Goal: Use online tool/utility: Utilize a website feature to perform a specific function

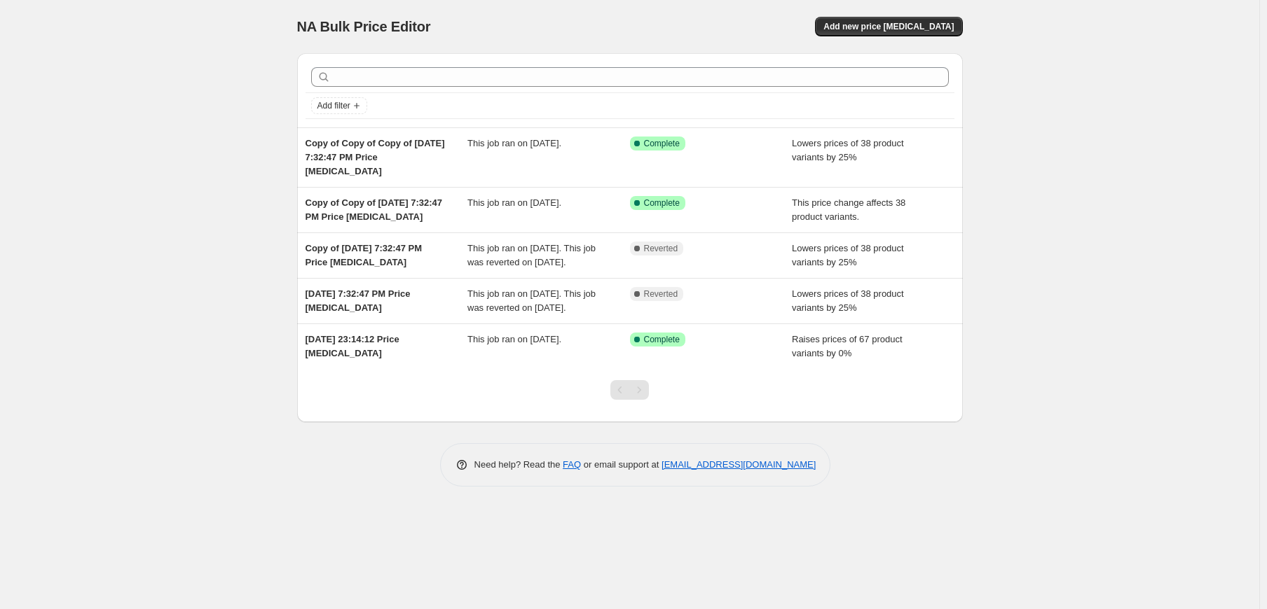
click at [890, 26] on span "Add new price change job" at bounding box center [888, 26] width 130 height 11
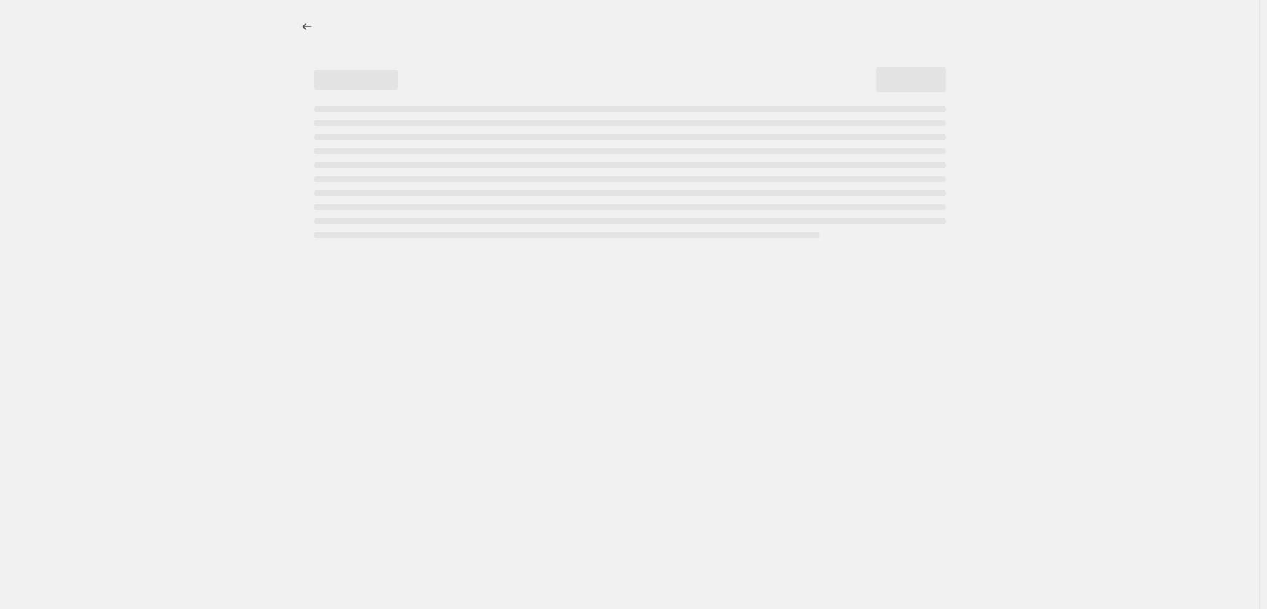
select select "percentage"
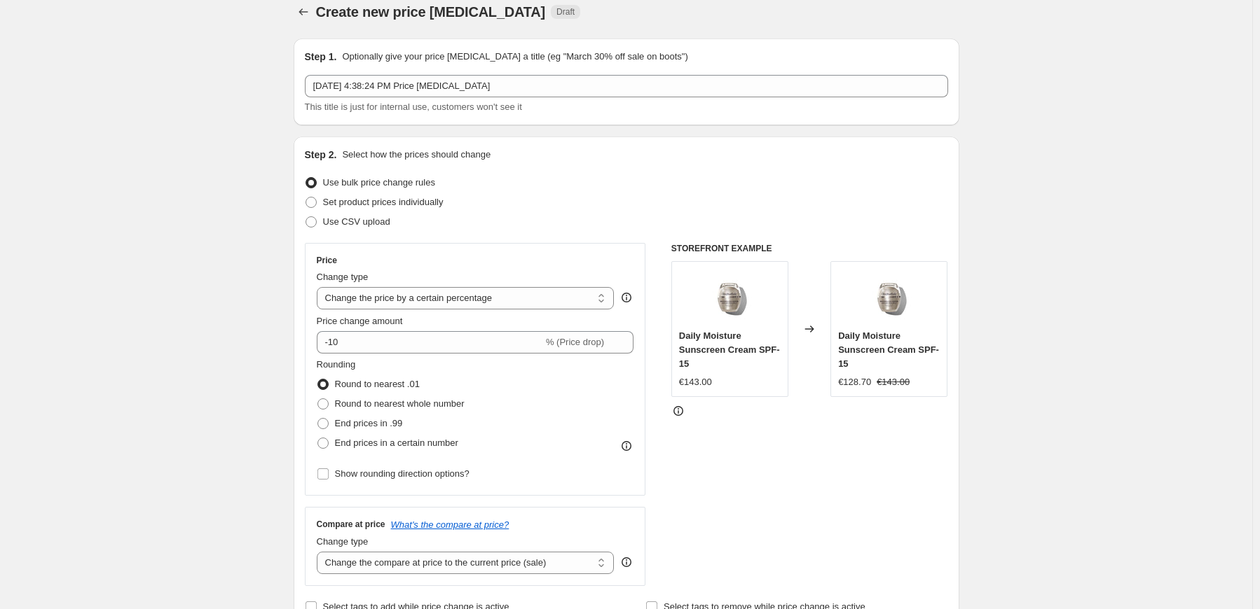
scroll to position [23, 0]
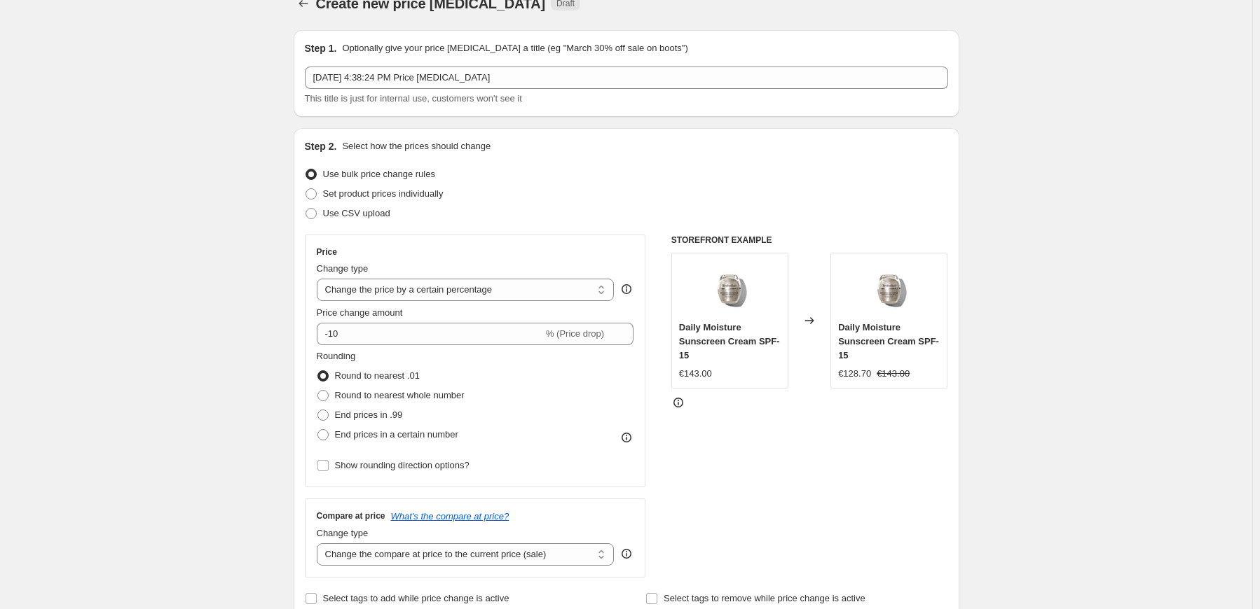
click at [482, 294] on select "Change the price to a certain amount Change the price by a certain amount Chang…" at bounding box center [466, 290] width 298 height 22
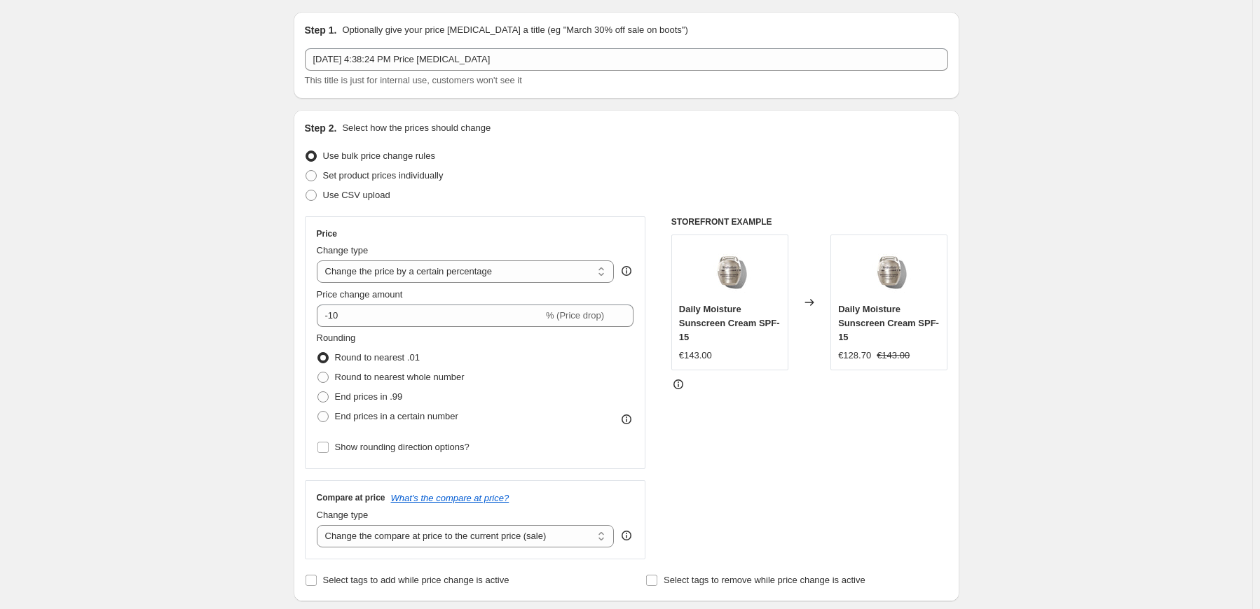
scroll to position [46, 0]
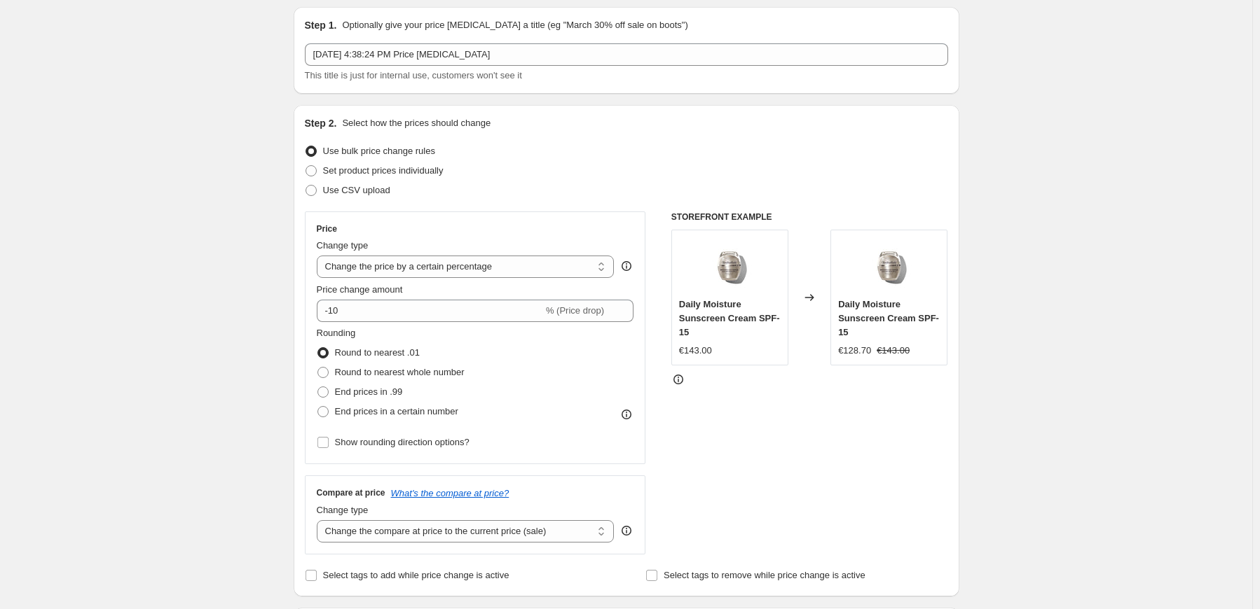
click at [423, 271] on select "Change the price to a certain amount Change the price by a certain amount Chang…" at bounding box center [466, 267] width 298 height 22
click at [341, 481] on div "Compare at price What's the compare at price? Change type Change the compare at…" at bounding box center [475, 515] width 341 height 78
click at [366, 372] on span "Round to nearest whole number" at bounding box center [400, 372] width 130 height 11
click at [318, 368] on input "Round to nearest whole number" at bounding box center [317, 367] width 1 height 1
radio input "true"
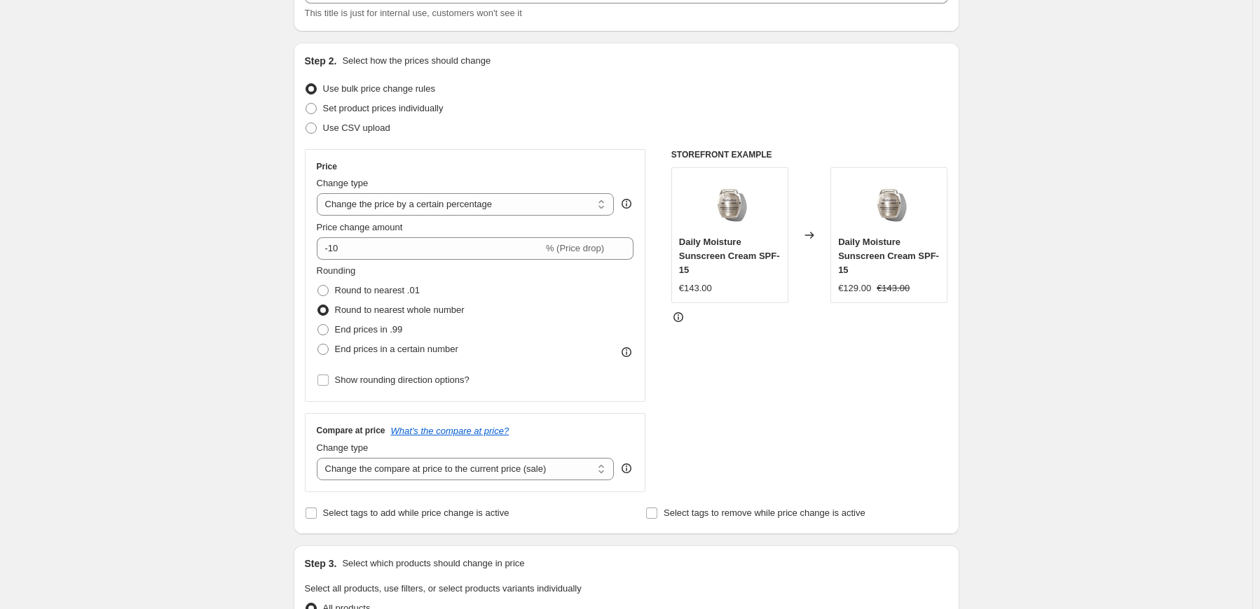
scroll to position [116, 0]
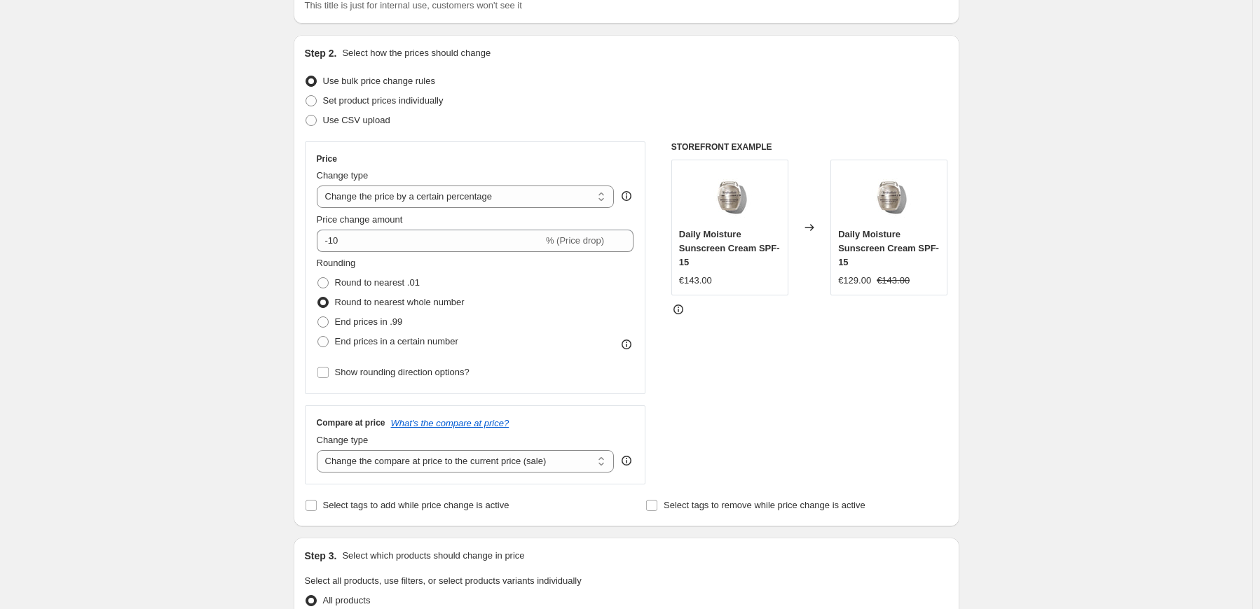
click at [426, 191] on select "Change the price to a certain amount Change the price by a certain amount Chang…" at bounding box center [466, 197] width 298 height 22
select select "ecap"
click at [319, 186] on select "Change the price to a certain amount Change the price by a certain amount Chang…" at bounding box center [466, 197] width 298 height 22
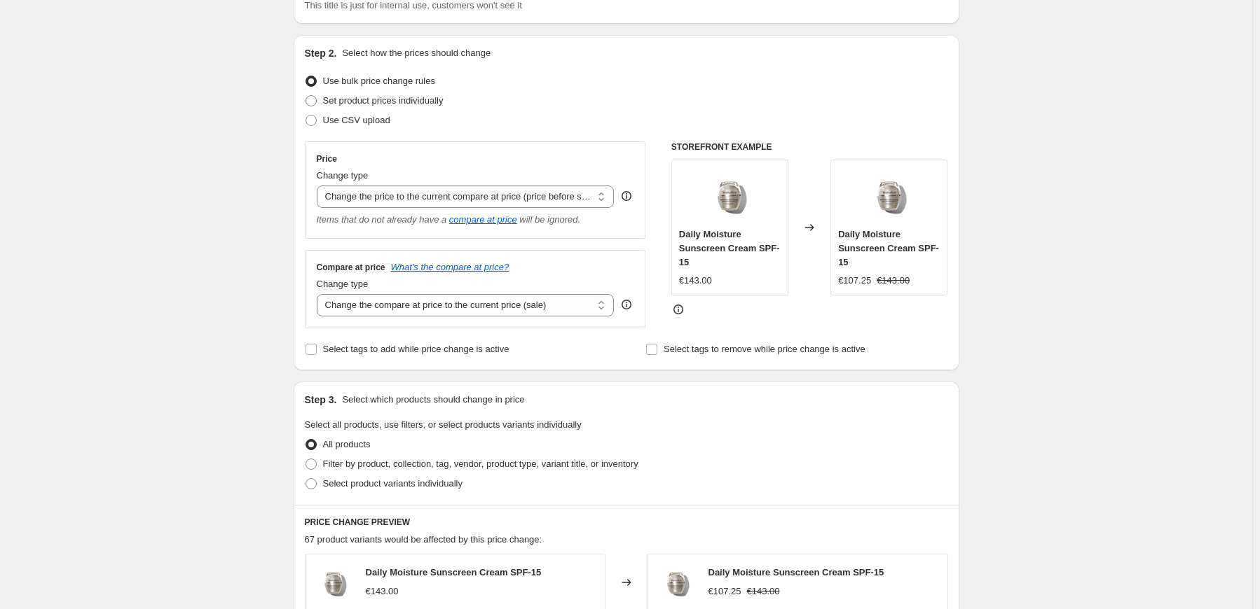
click at [429, 305] on select "Change the compare at price to the current price (sale) Change the compare at p…" at bounding box center [466, 305] width 298 height 22
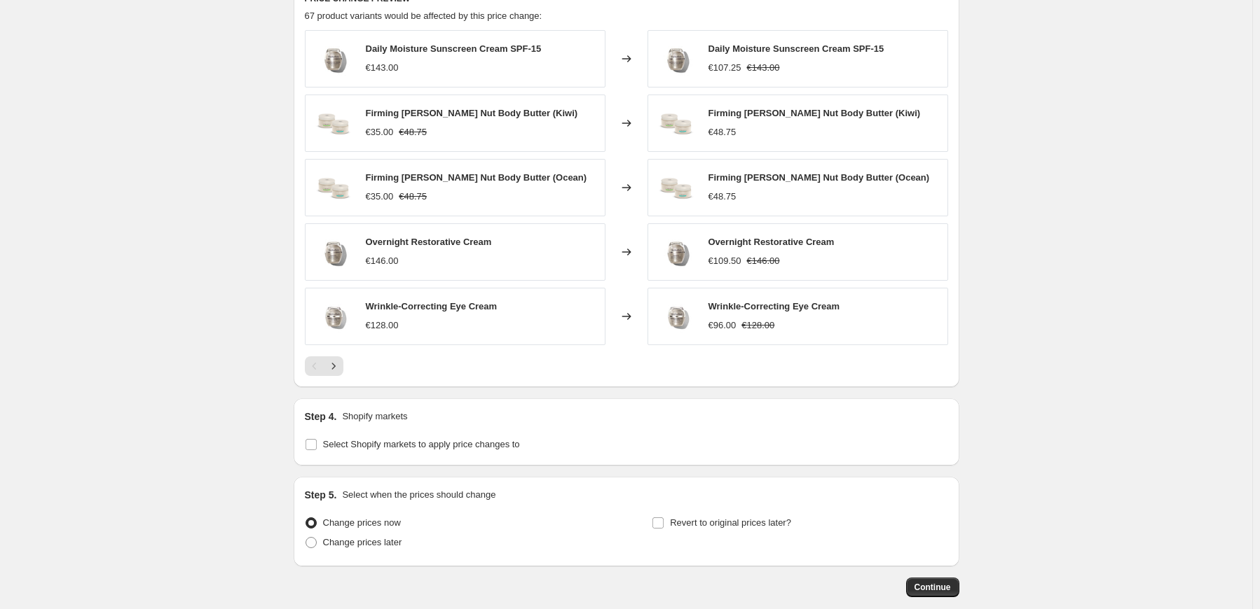
scroll to position [711, 0]
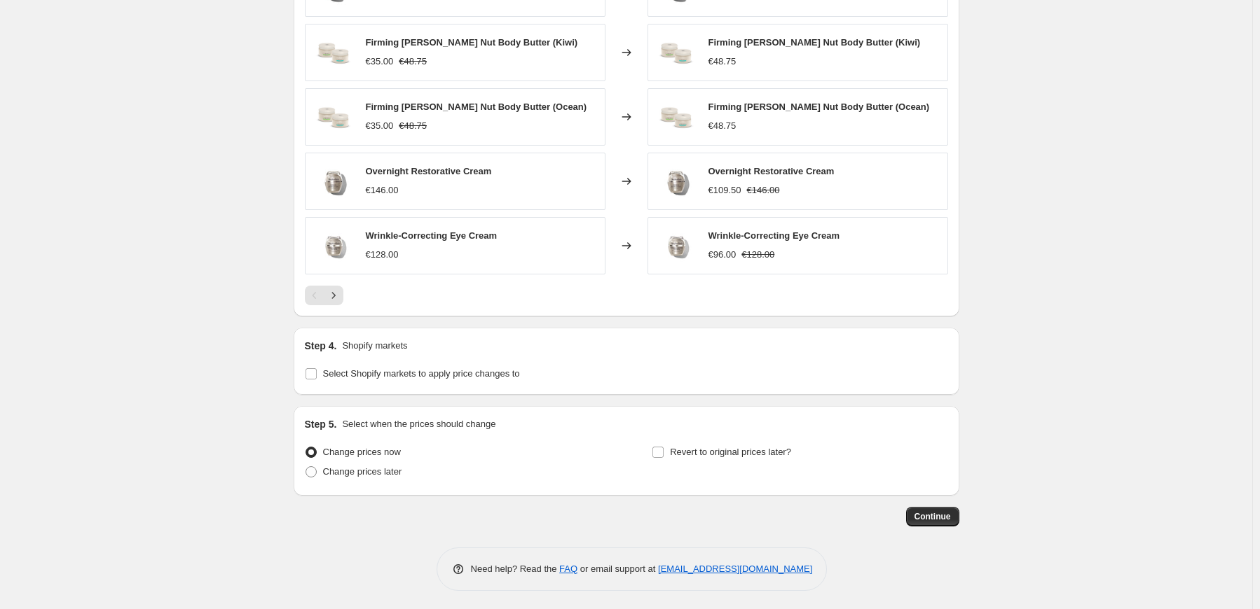
click at [409, 373] on span "Select Shopify markets to apply price changes to" at bounding box center [421, 373] width 197 height 11
click at [317, 373] on input "Select Shopify markets to apply price changes to" at bounding box center [310, 373] width 11 height 11
checkbox input "true"
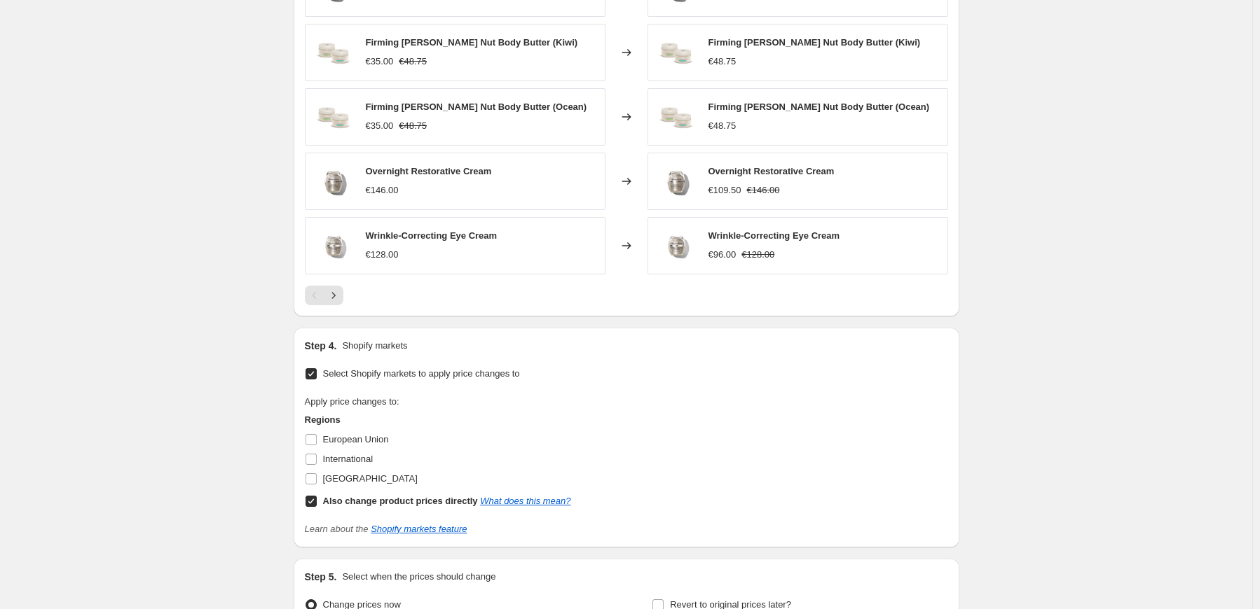
click at [316, 439] on input "European Union" at bounding box center [310, 439] width 11 height 11
checkbox input "true"
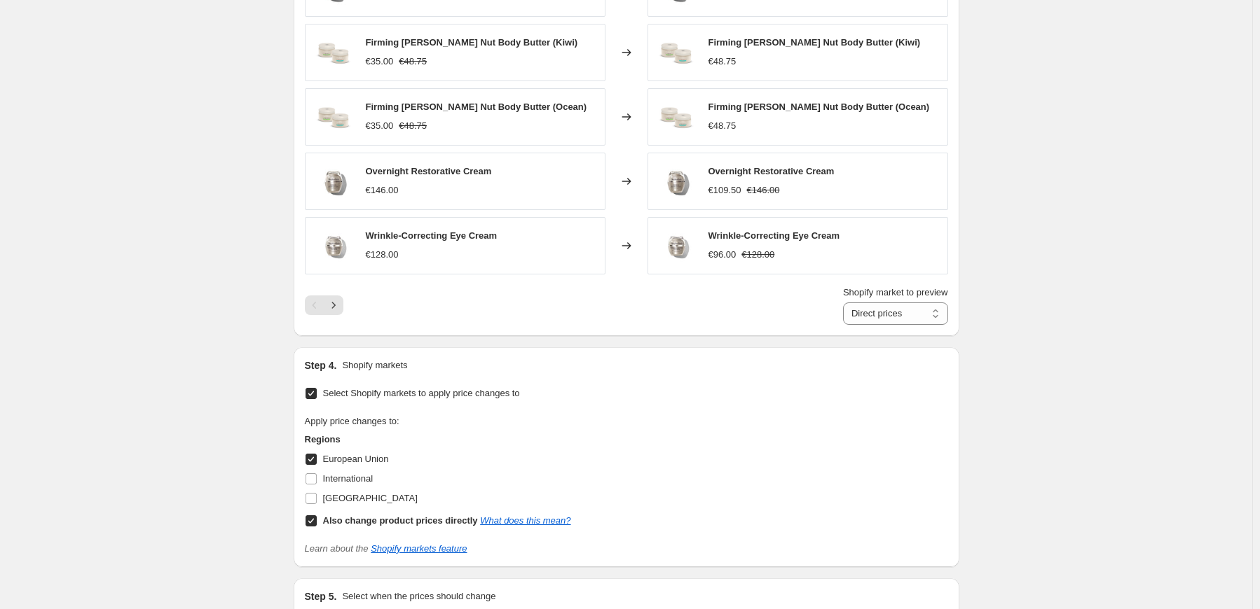
click at [317, 476] on input "International" at bounding box center [310, 479] width 11 height 11
checkbox input "true"
click at [317, 498] on input "[GEOGRAPHIC_DATA]" at bounding box center [310, 498] width 11 height 11
checkbox input "true"
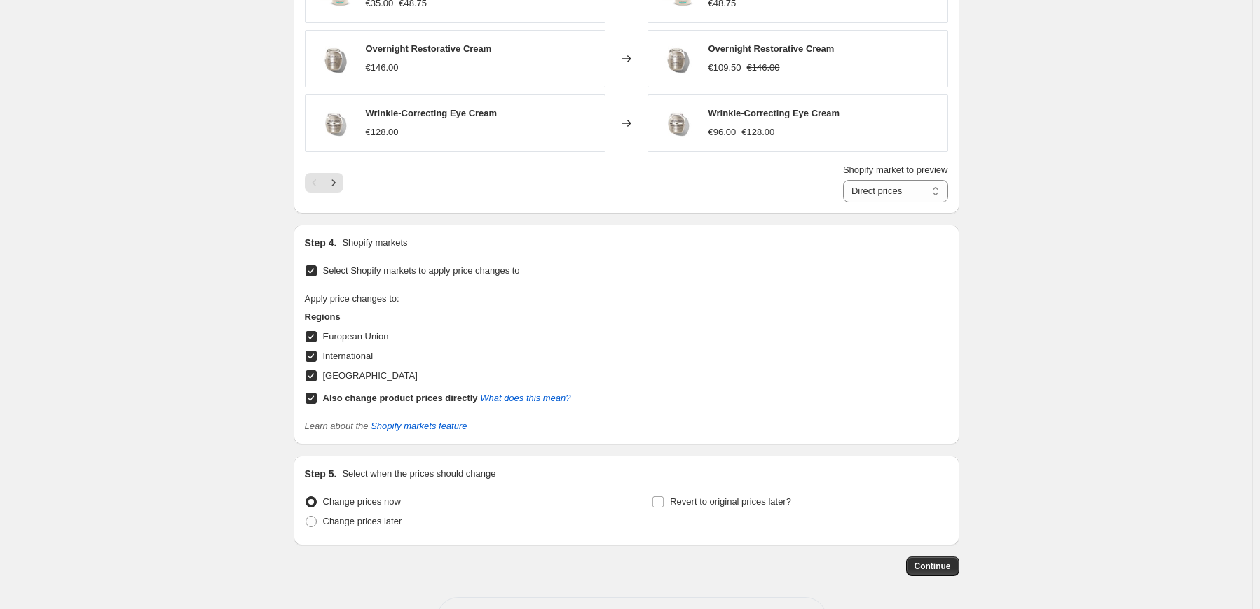
scroll to position [874, 0]
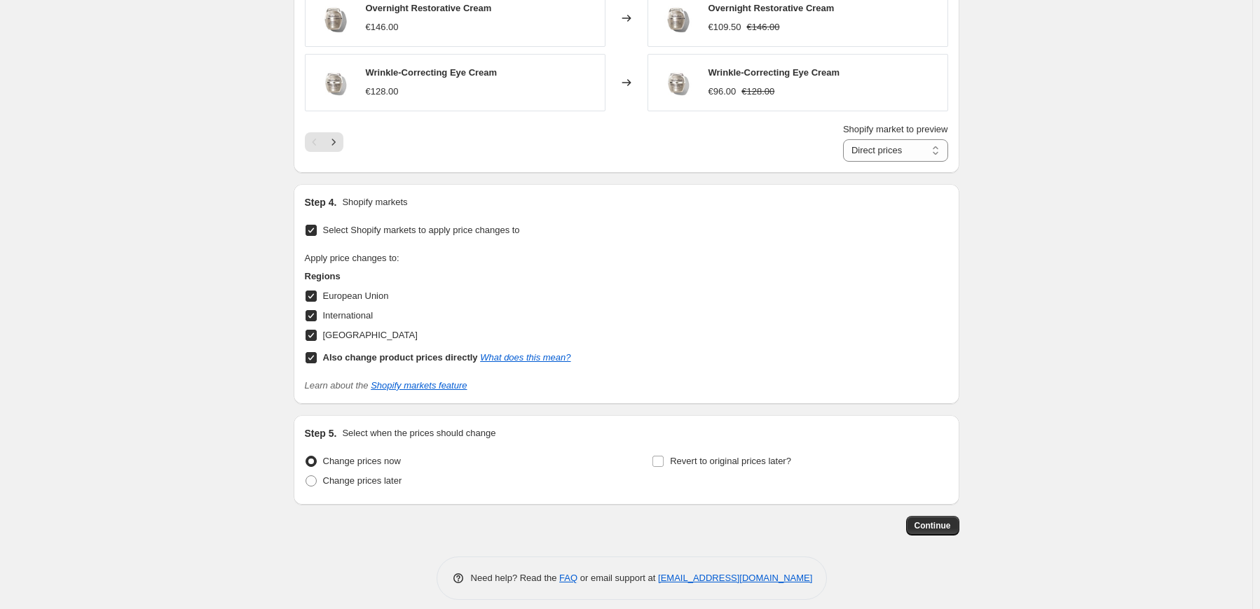
click at [928, 524] on span "Continue" at bounding box center [932, 526] width 36 height 11
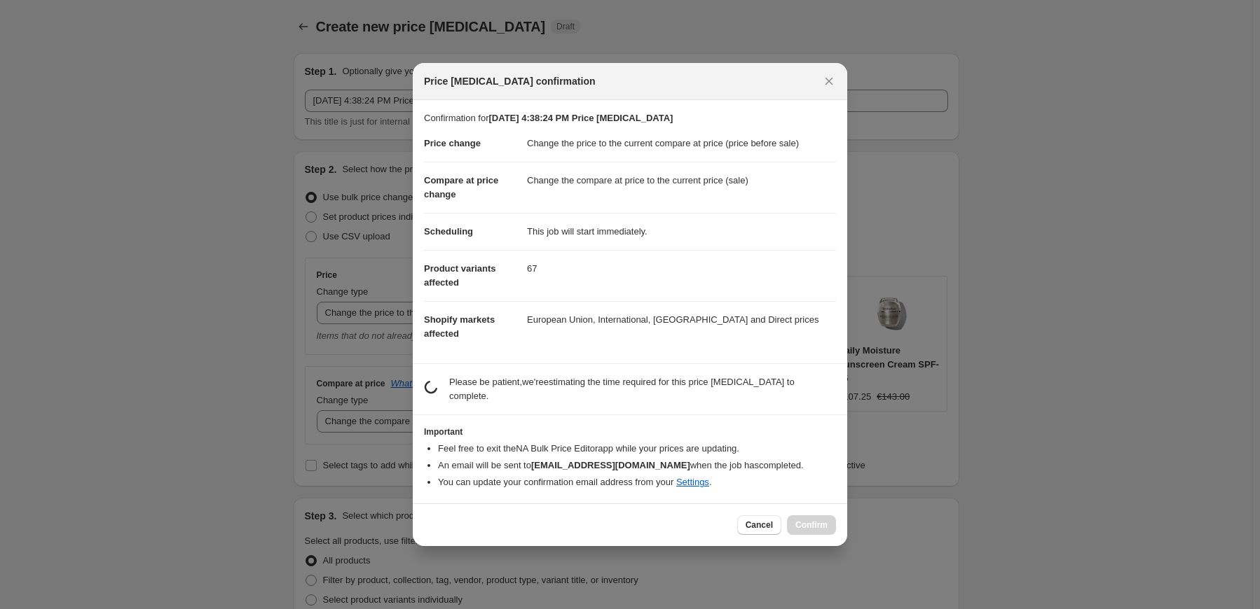
scroll to position [0, 0]
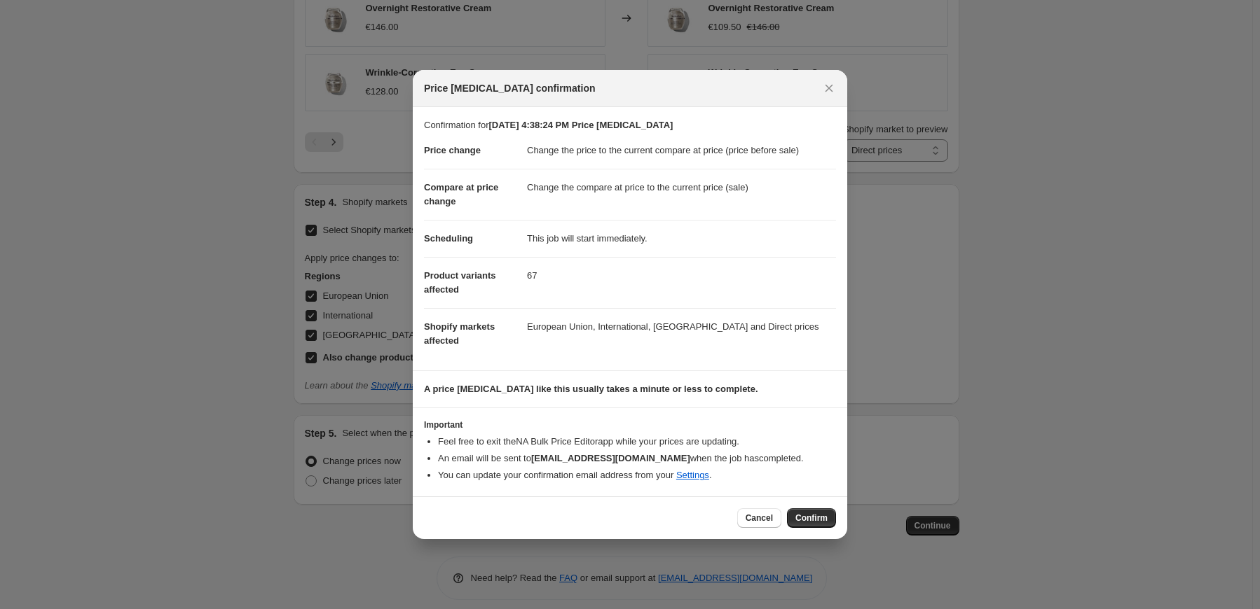
click at [821, 514] on span "Confirm" at bounding box center [811, 518] width 32 height 11
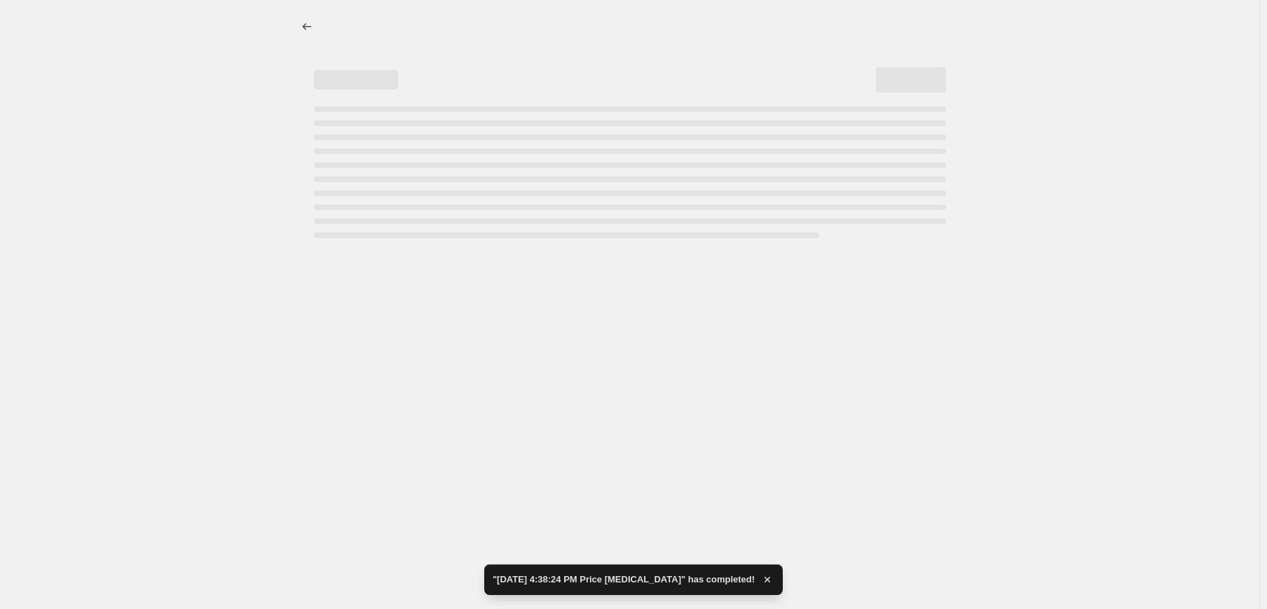
select select "ecap"
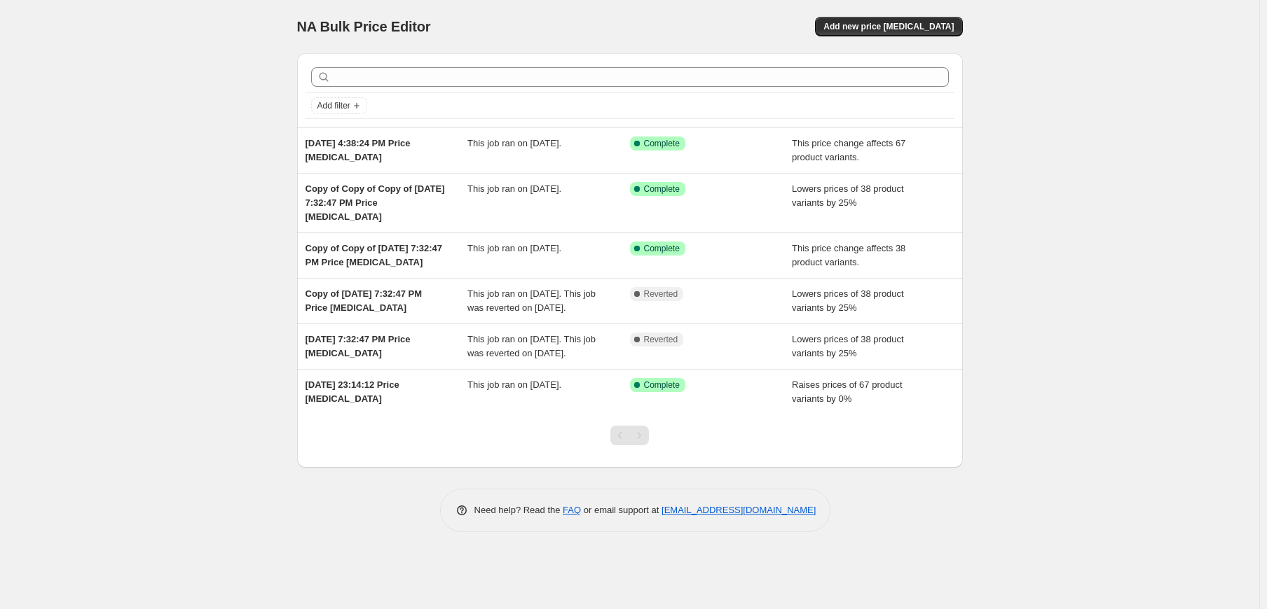
click at [439, 153] on div "[DATE] 4:38:24 PM Price [MEDICAL_DATA]" at bounding box center [386, 151] width 163 height 28
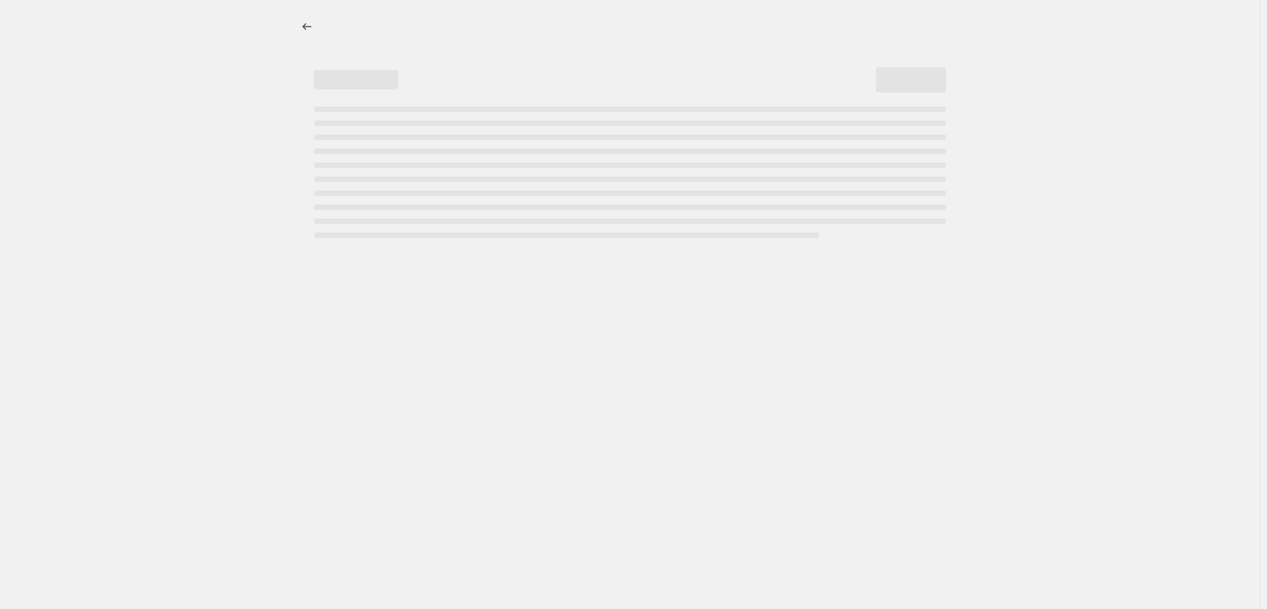
select select "ecap"
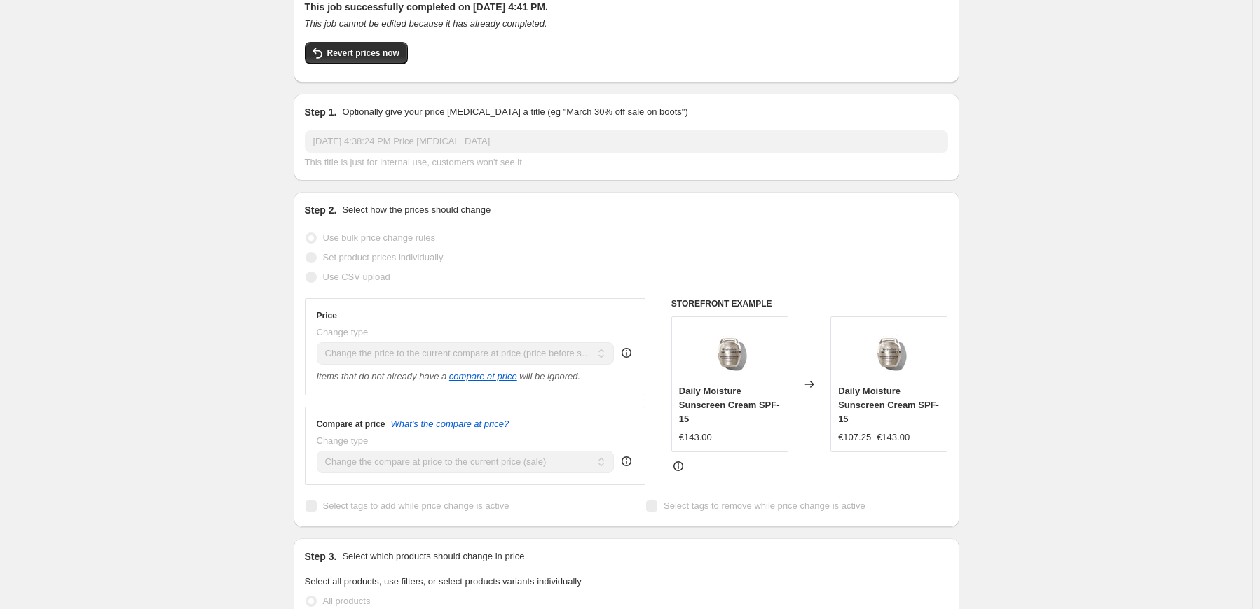
scroll to position [116, 0]
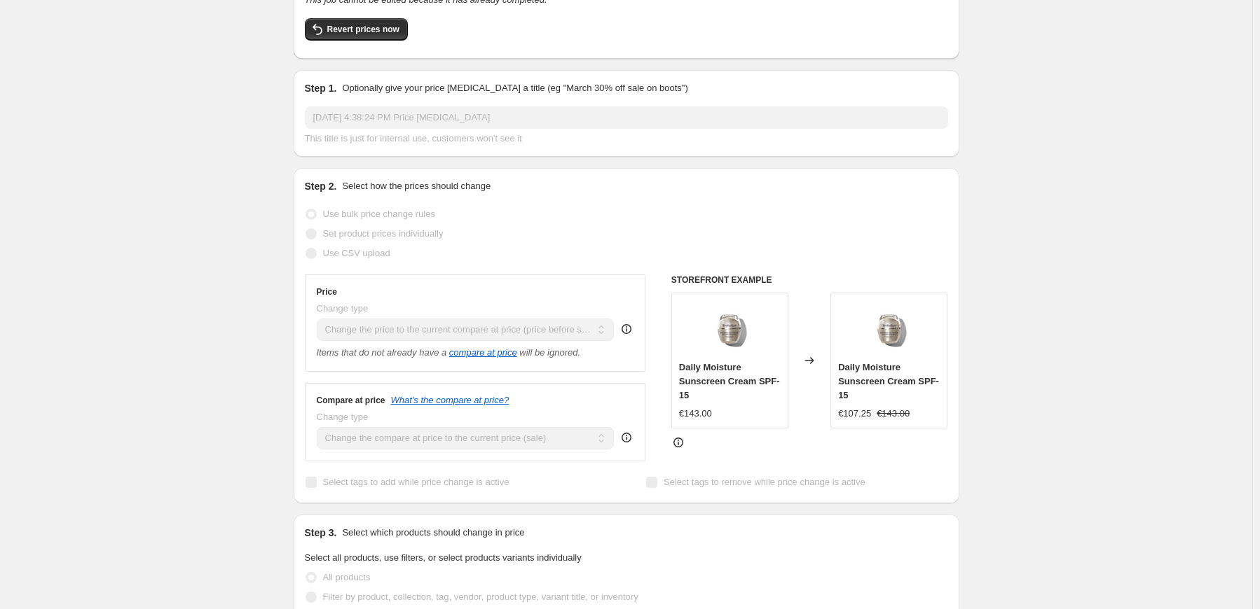
click at [359, 31] on span "Revert prices now" at bounding box center [363, 29] width 72 height 11
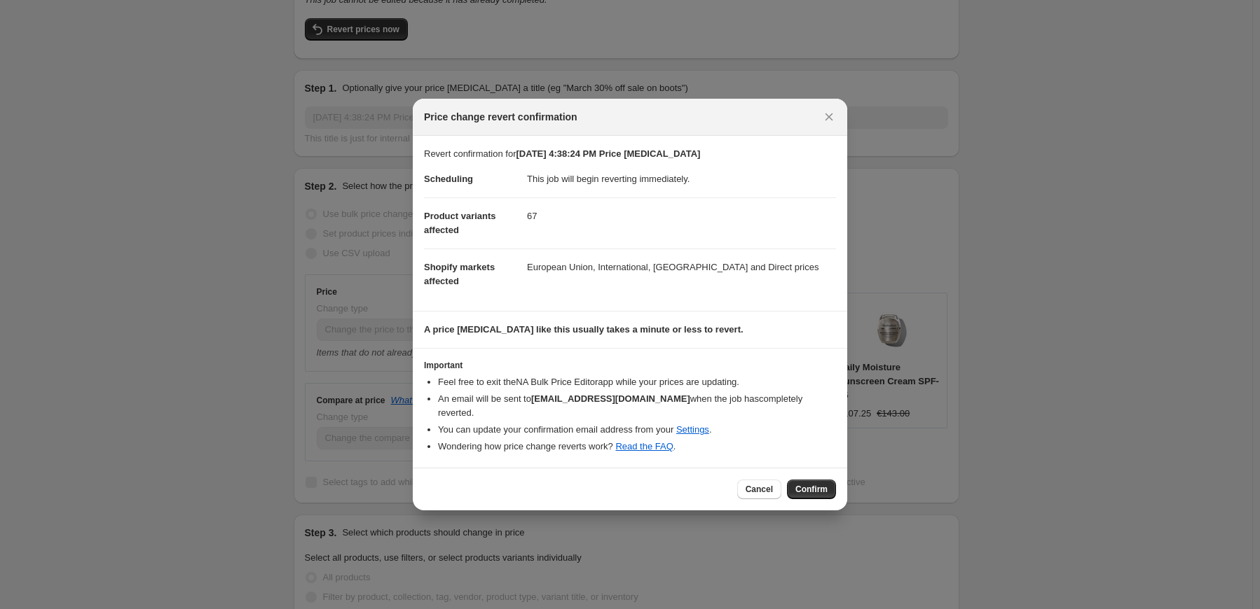
click at [808, 485] on span "Confirm" at bounding box center [811, 489] width 32 height 11
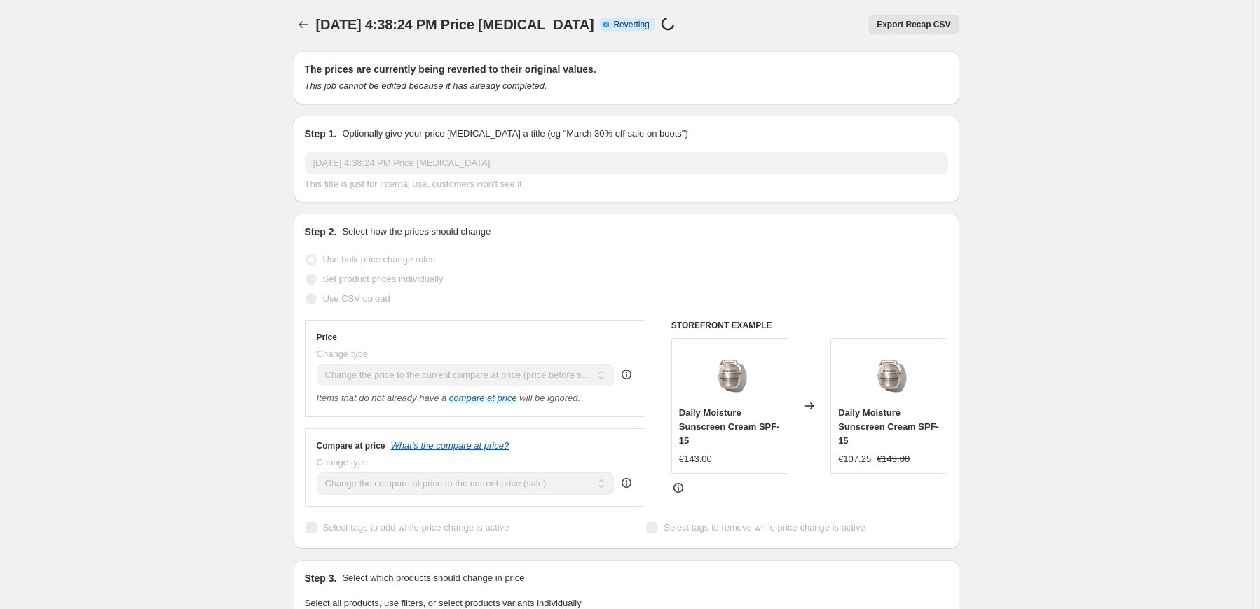
scroll to position [0, 0]
select select "ecap"
